Goal: Transaction & Acquisition: Download file/media

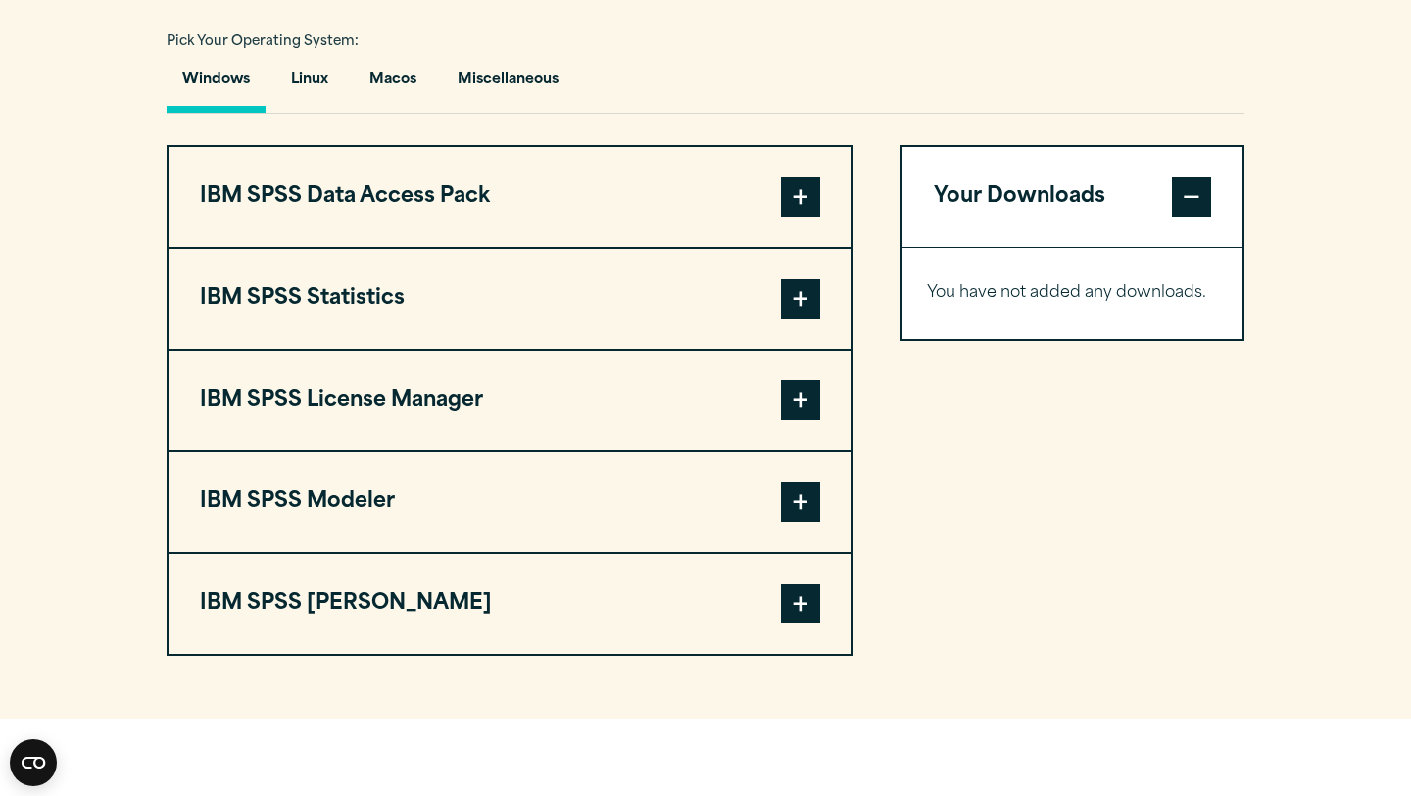
scroll to position [1441, 0]
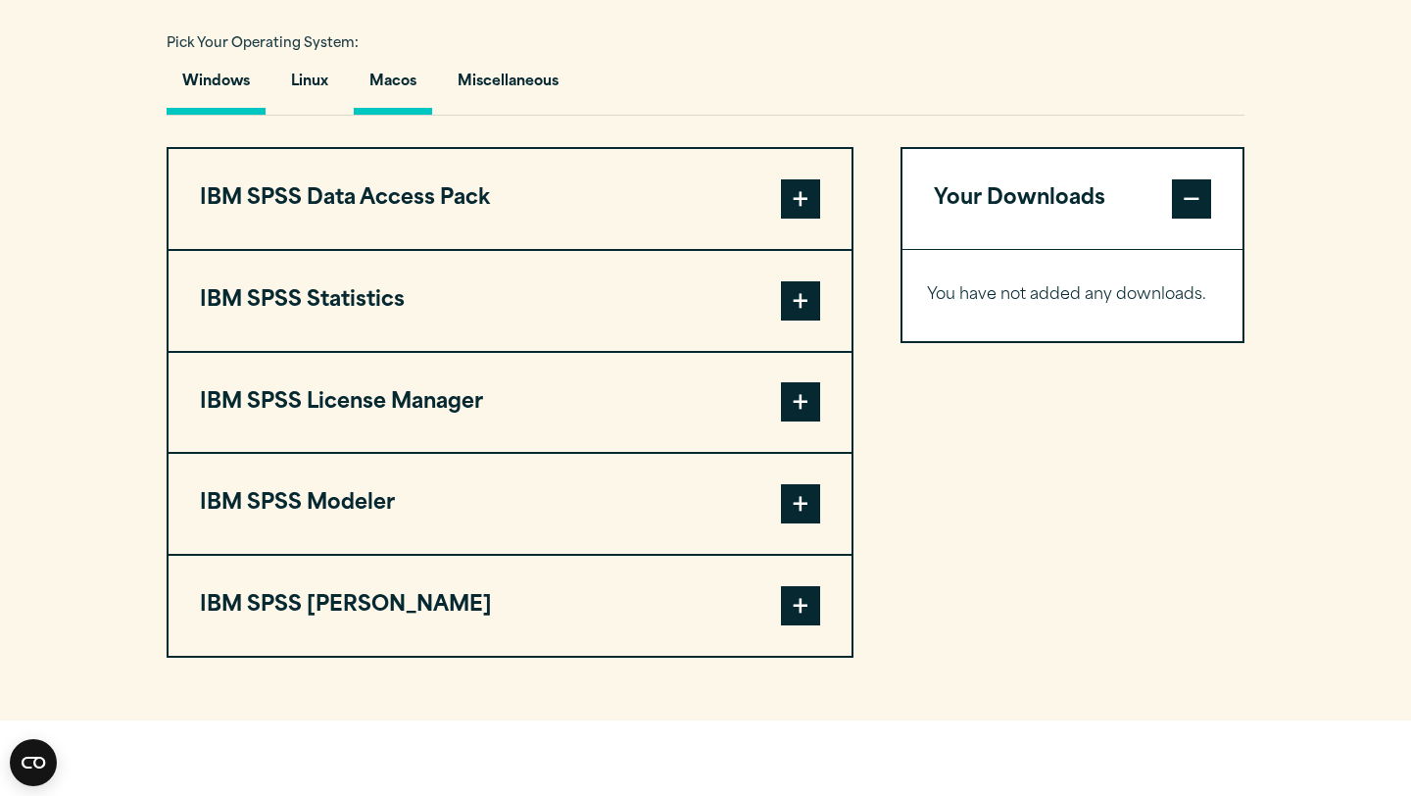
click at [389, 78] on button "Macos" at bounding box center [393, 87] width 78 height 56
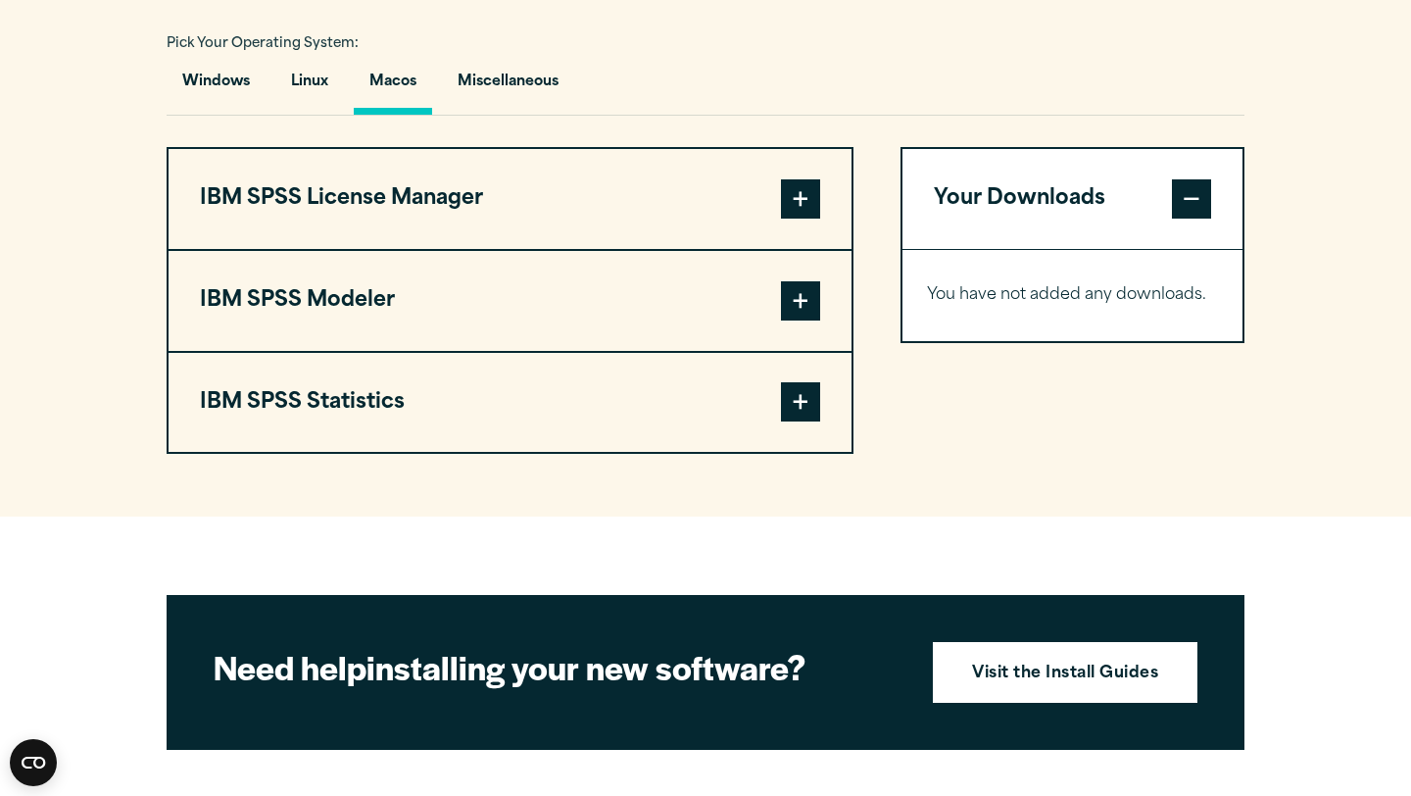
click at [794, 415] on span at bounding box center [800, 401] width 39 height 39
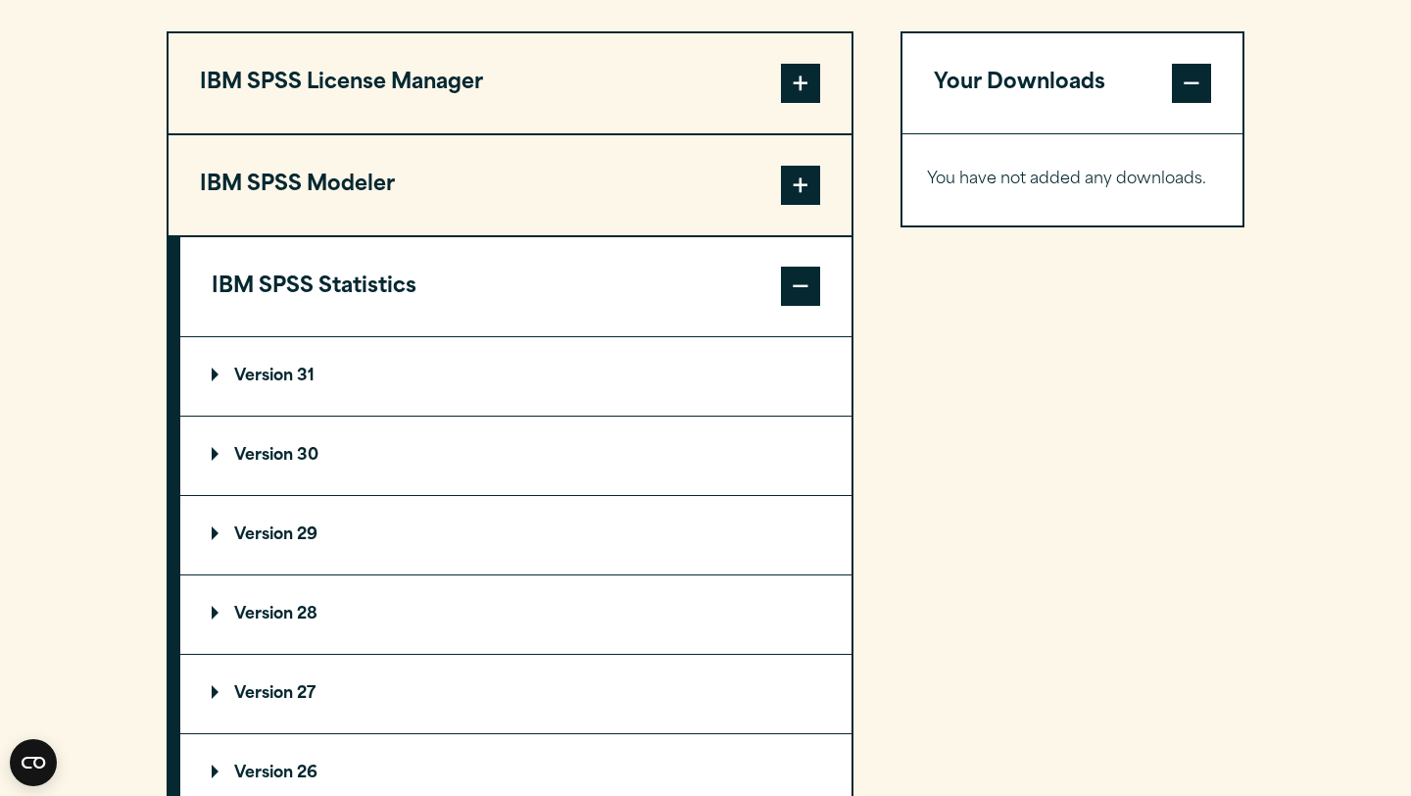
scroll to position [1558, 0]
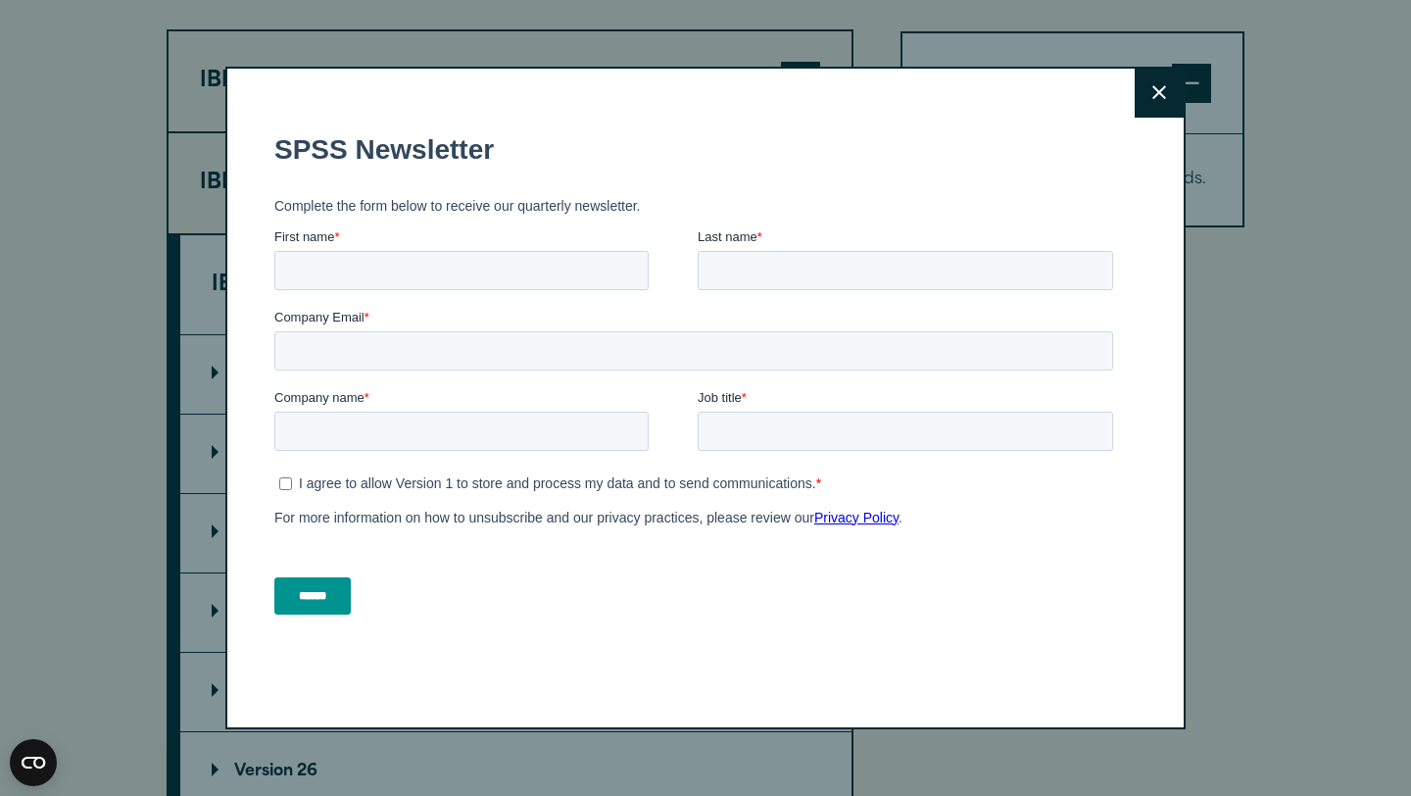
click at [1160, 86] on icon at bounding box center [1160, 92] width 14 height 15
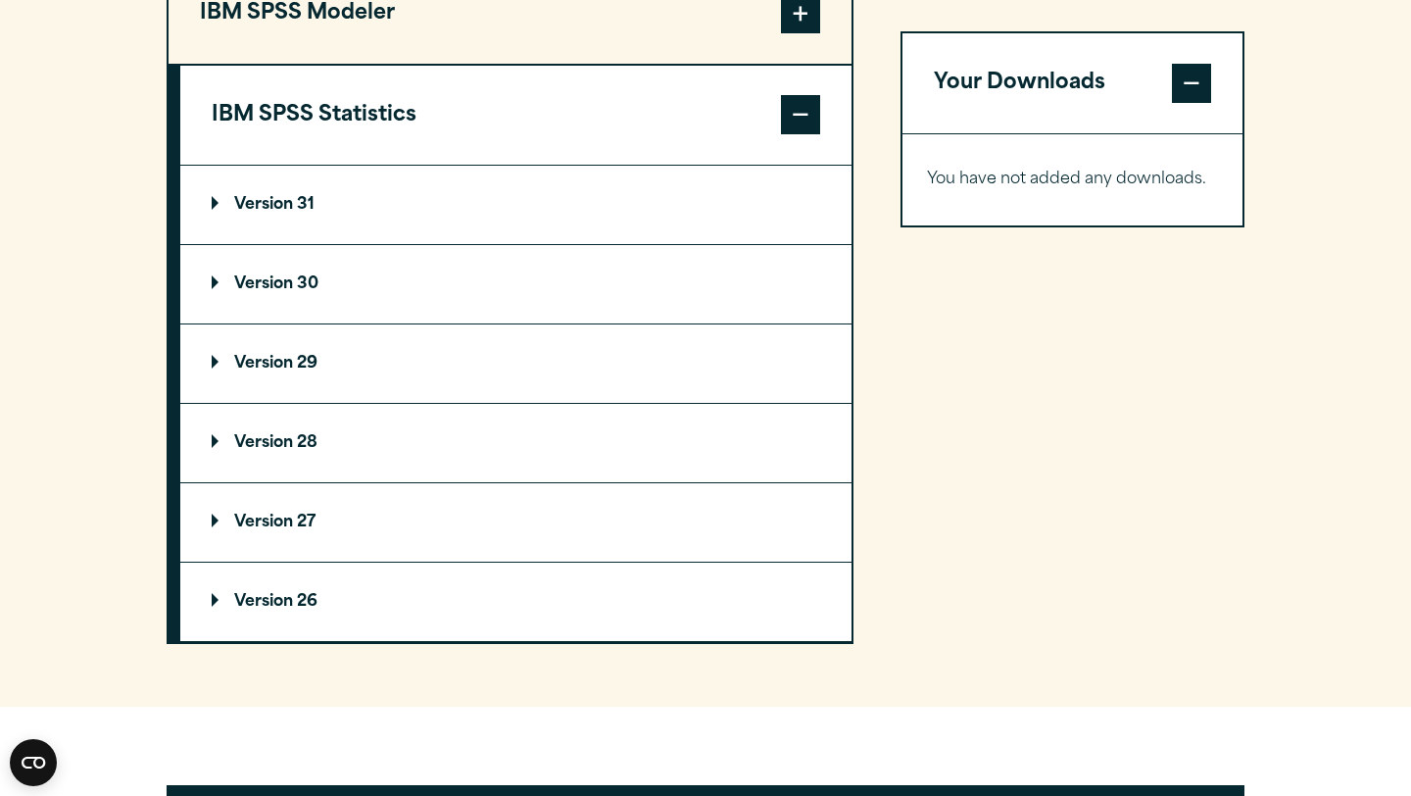
scroll to position [1743, 0]
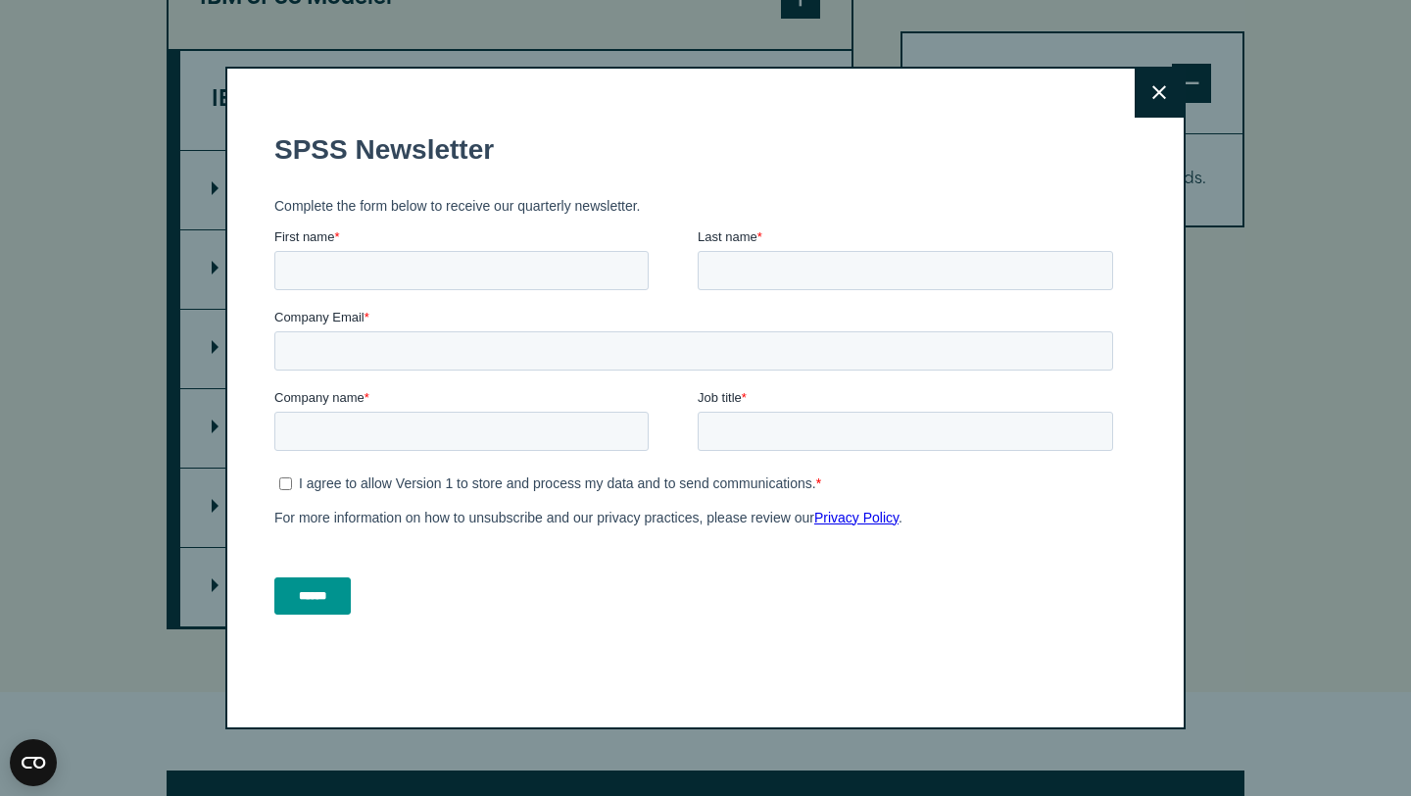
click at [1156, 90] on icon at bounding box center [1160, 93] width 14 height 14
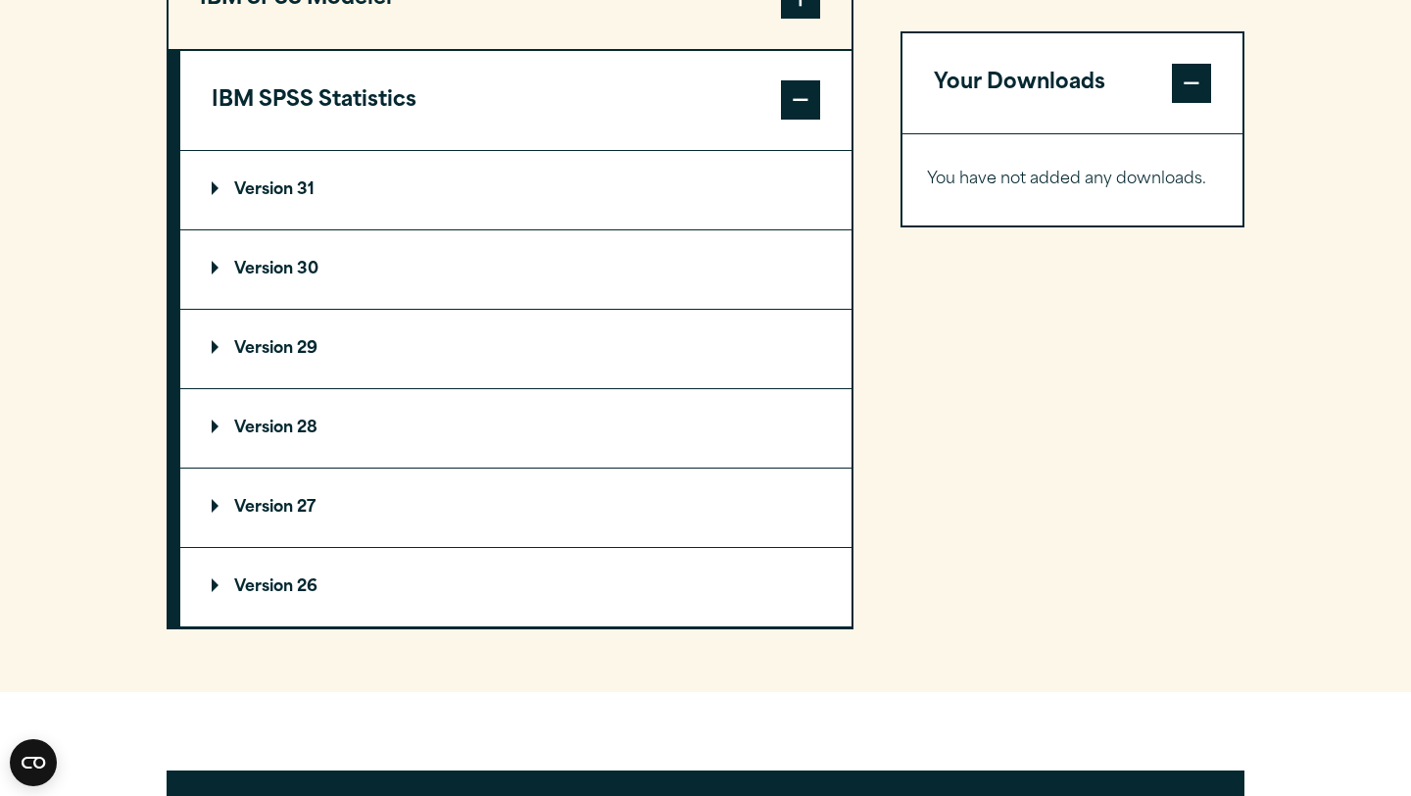
click at [326, 214] on summary "Version 31" at bounding box center [515, 190] width 671 height 78
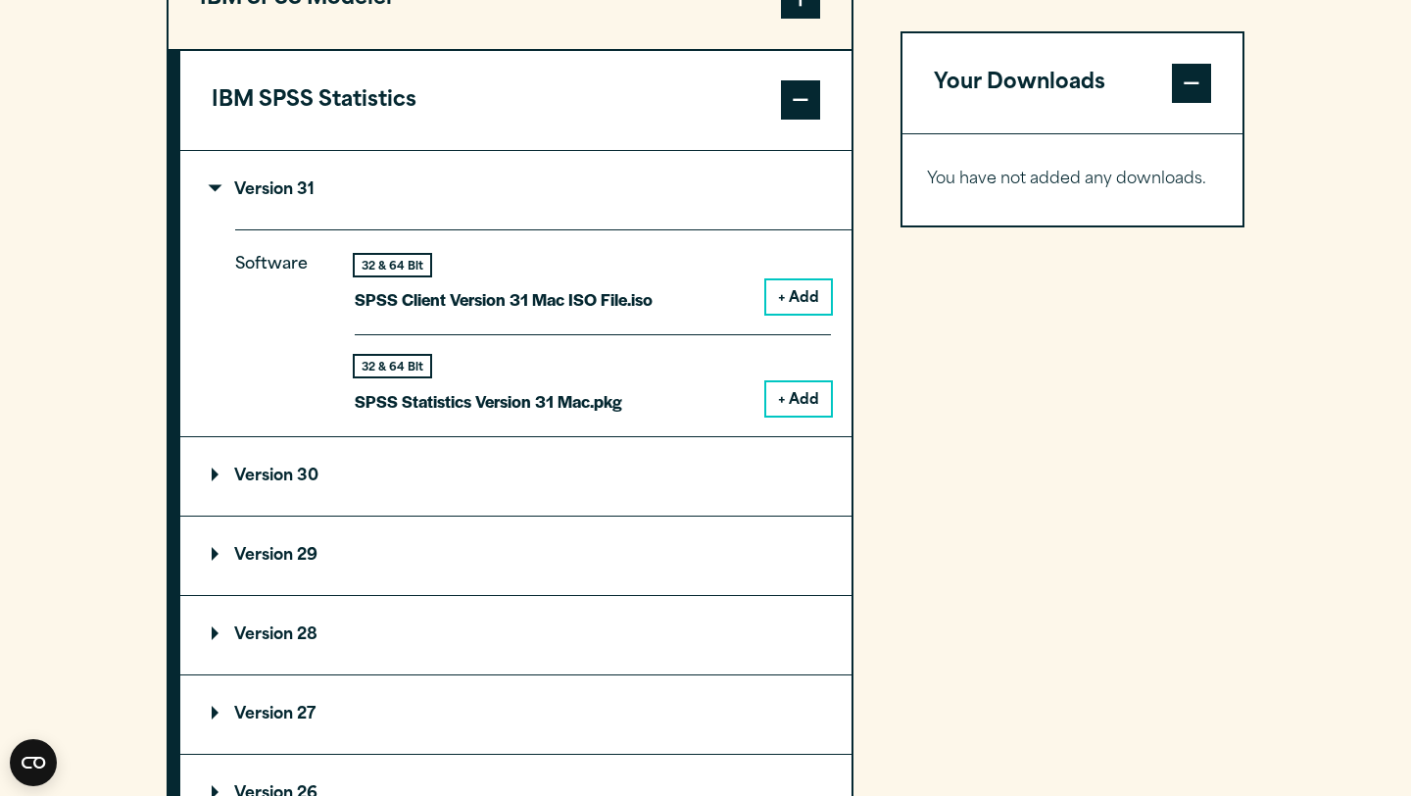
click at [811, 307] on button "+ Add" at bounding box center [798, 296] width 65 height 33
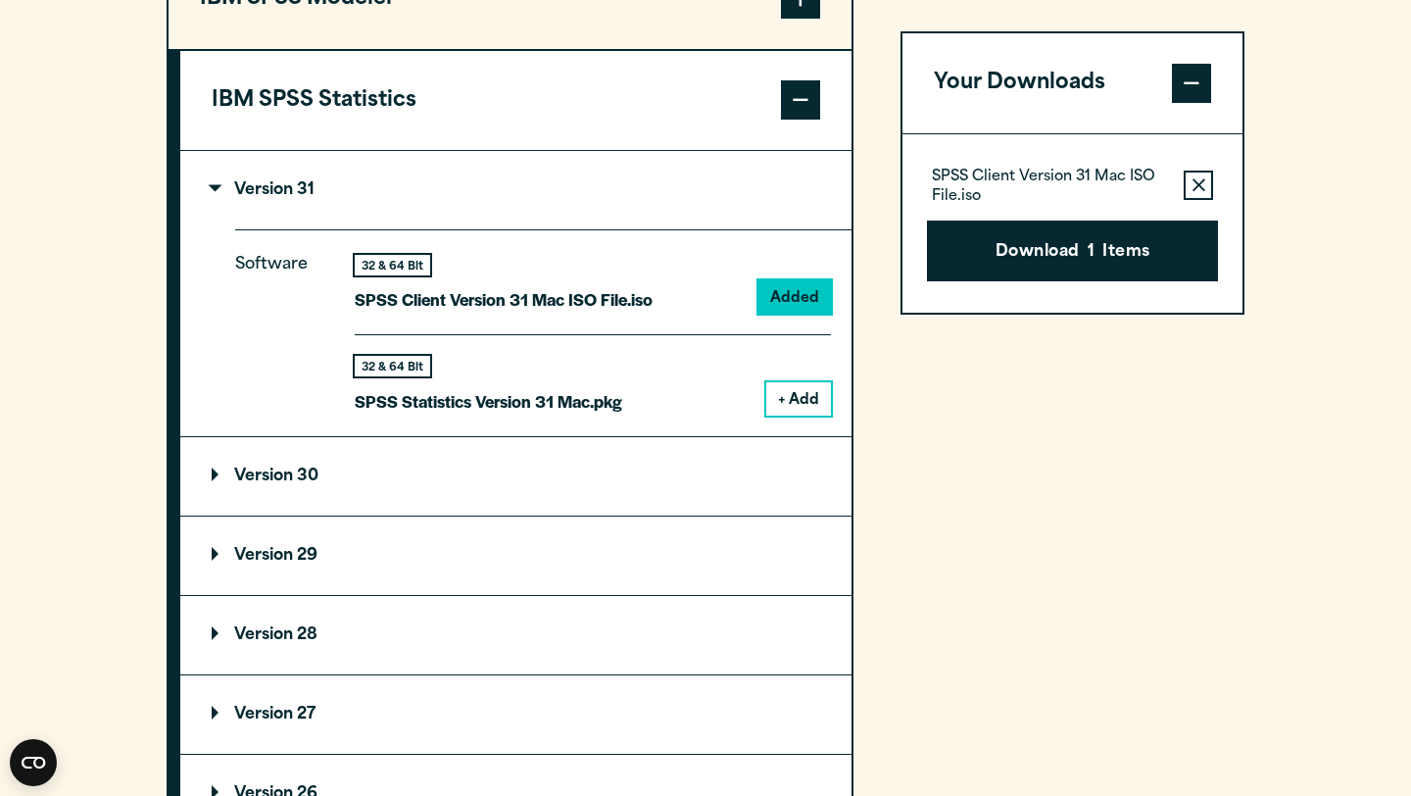
click at [800, 416] on button "+ Add" at bounding box center [798, 398] width 65 height 33
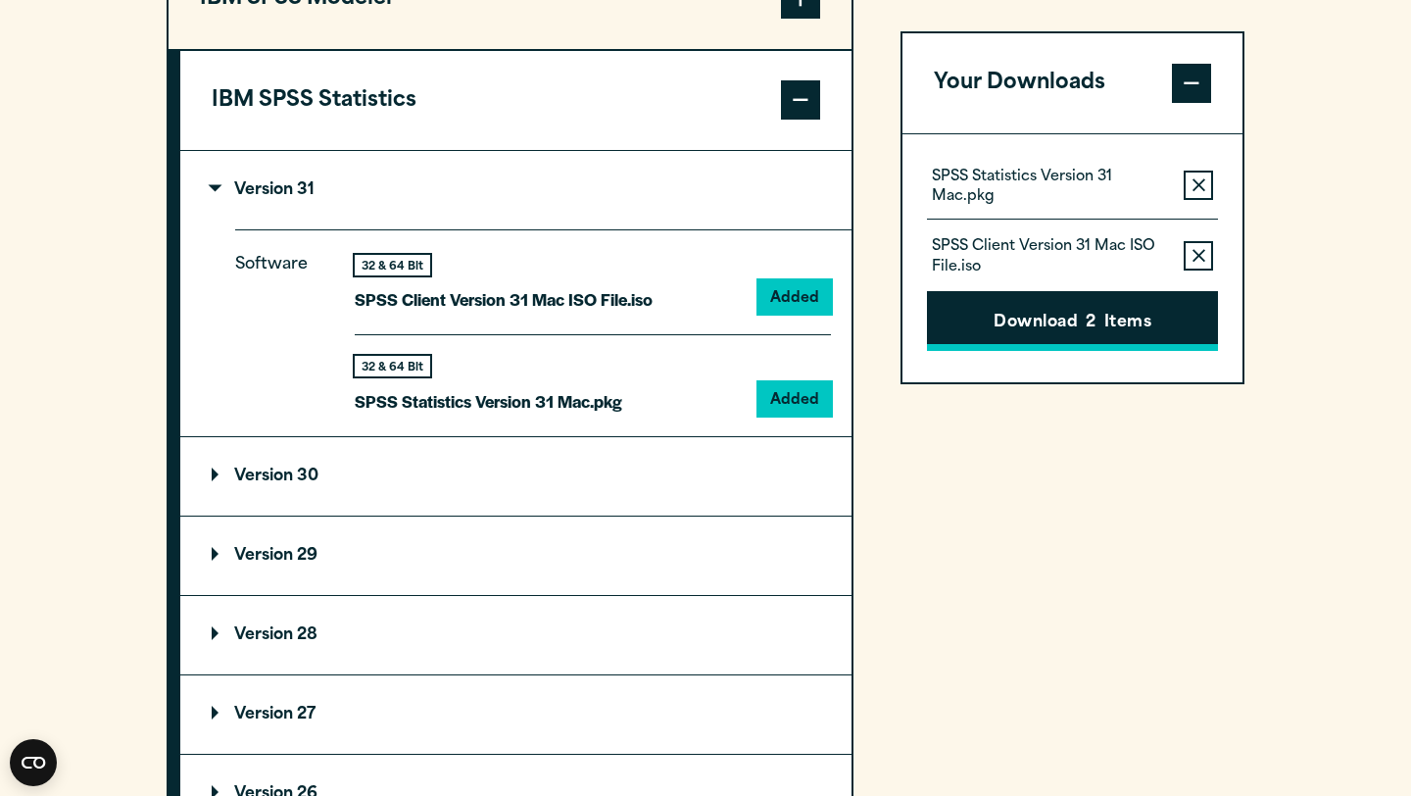
click at [1003, 324] on button "Download 2 Items" at bounding box center [1072, 321] width 291 height 61
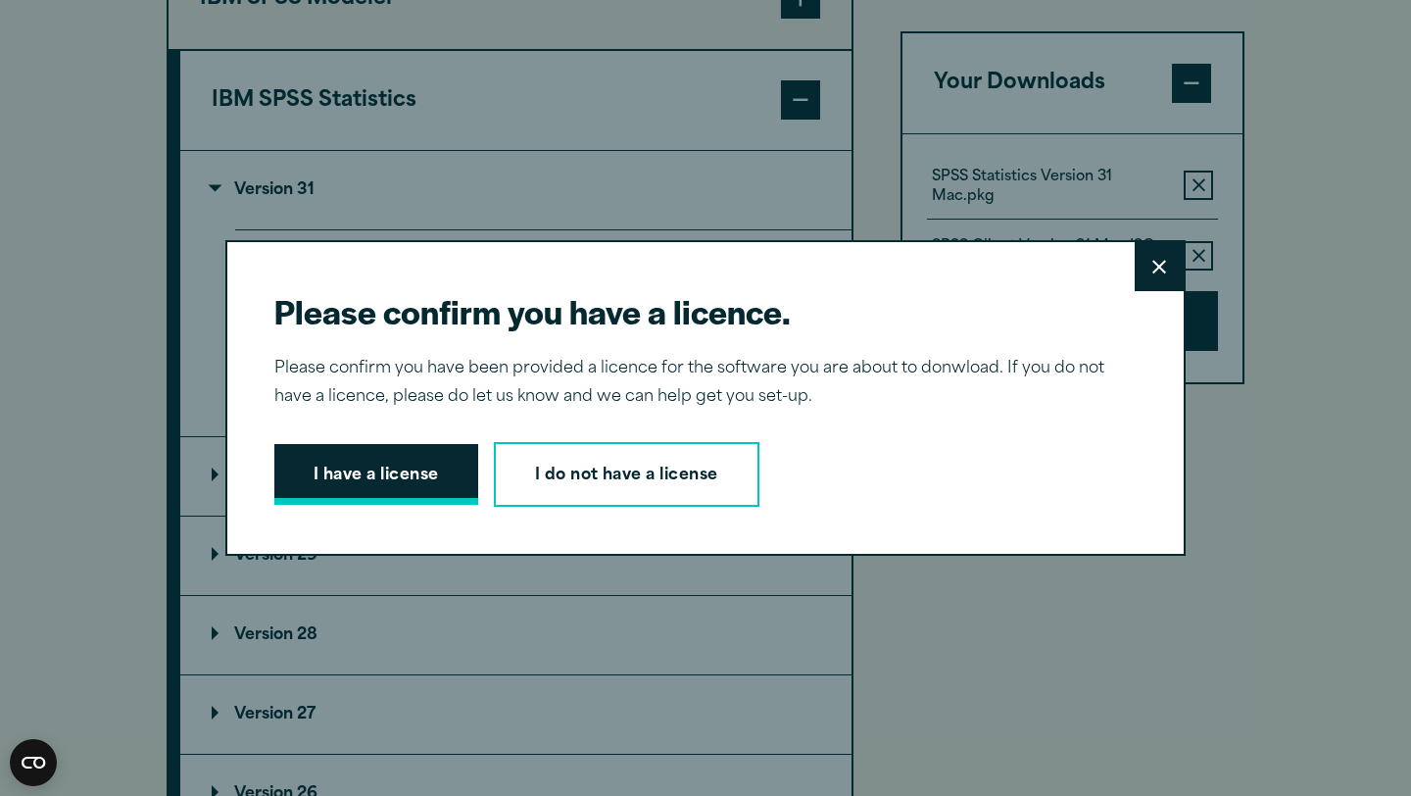
click at [412, 491] on button "I have a license" at bounding box center [376, 474] width 204 height 61
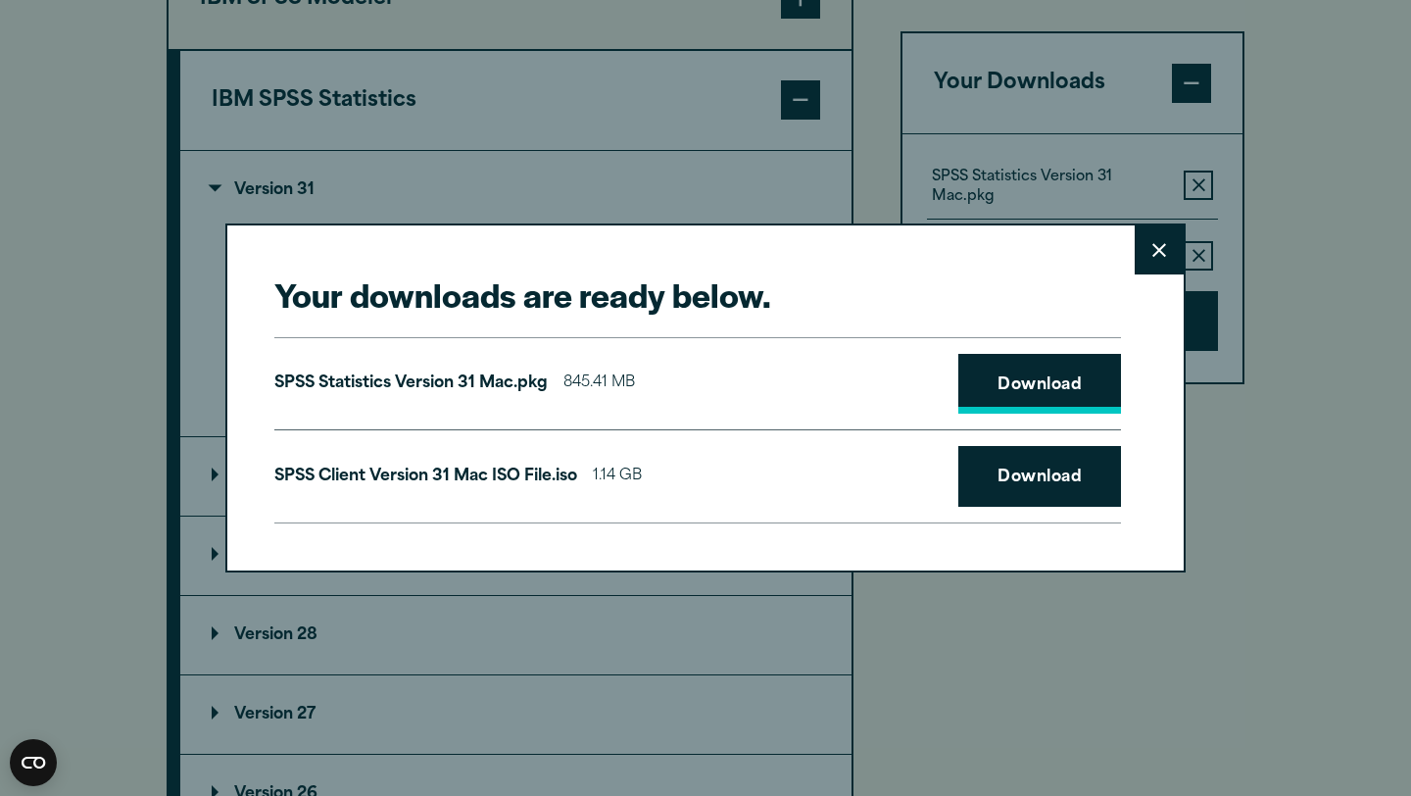
click at [1065, 402] on link "Download" at bounding box center [1040, 384] width 163 height 61
click at [1054, 478] on link "Download" at bounding box center [1040, 476] width 163 height 61
click at [1043, 379] on link "Download" at bounding box center [1040, 384] width 163 height 61
